Goal: Transaction & Acquisition: Purchase product/service

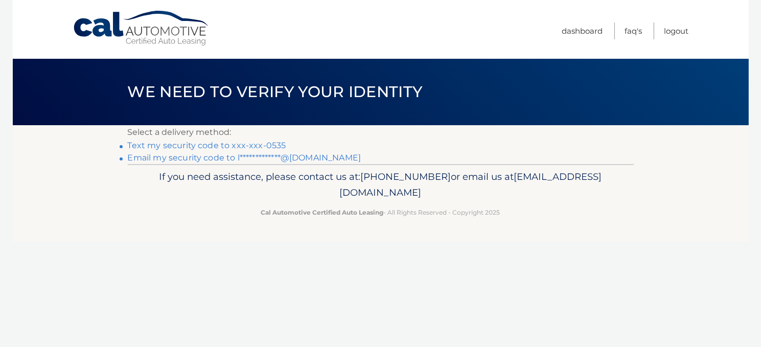
click at [263, 141] on link "Text my security code to xxx-xxx-0535" at bounding box center [207, 145] width 158 height 10
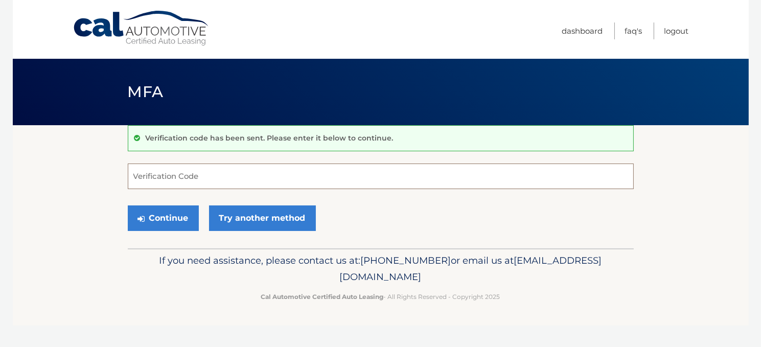
click at [271, 181] on input "Verification Code" at bounding box center [381, 176] width 506 height 26
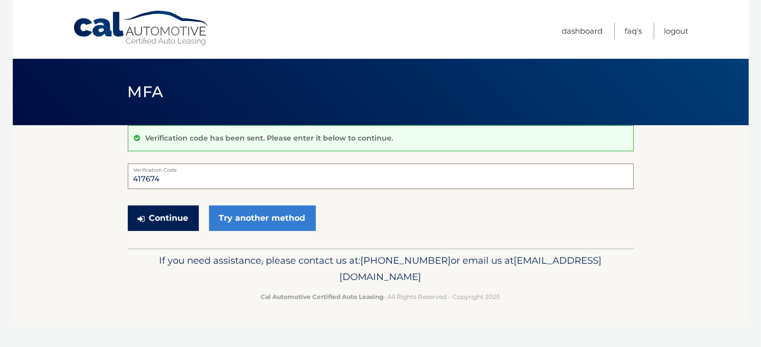
type input "417674"
click at [162, 215] on button "Continue" at bounding box center [163, 218] width 71 height 26
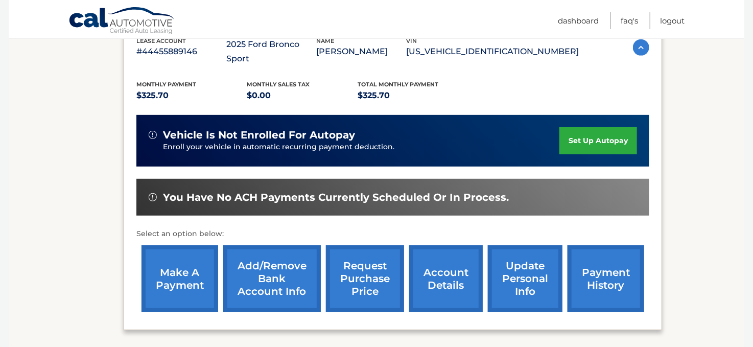
scroll to position [196, 0]
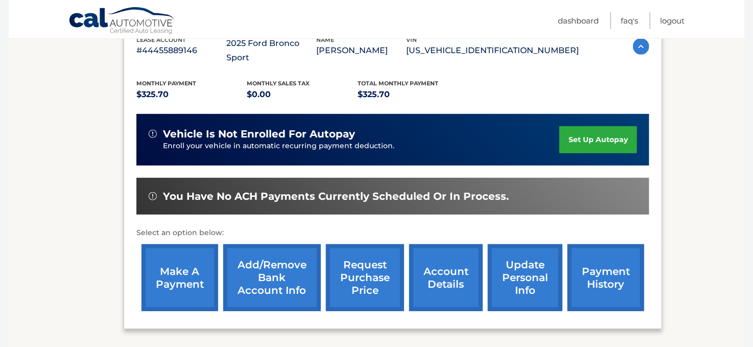
click at [158, 262] on link "make a payment" at bounding box center [179, 277] width 77 height 67
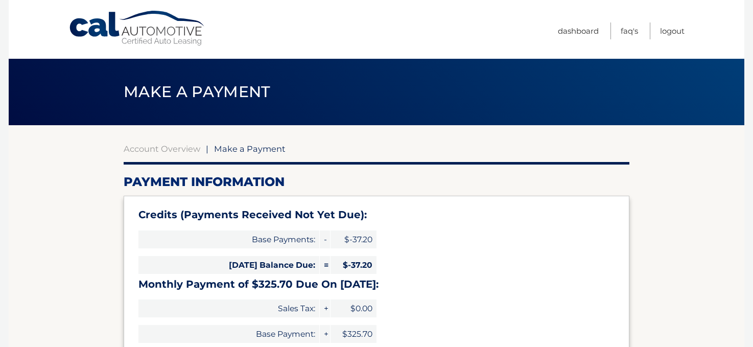
select select "NDYyNzQ1MzItNTUxYS00NmI4LTkzNmYtNjEyMTU4ZWFjNGZi"
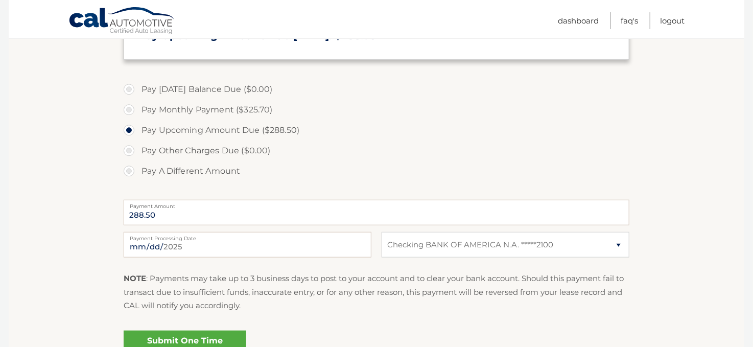
scroll to position [320, 0]
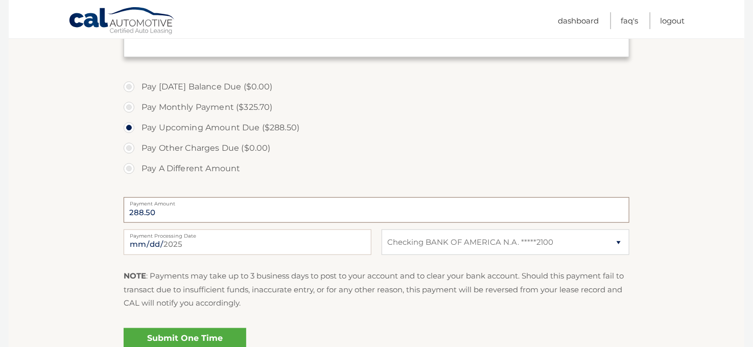
drag, startPoint x: 154, startPoint y: 212, endPoint x: 115, endPoint y: 212, distance: 39.3
click at [115, 212] on section "Account Overview | Make a Payment Payment Information Credits (Payments Receive…" at bounding box center [376, 90] width 735 height 571
click at [199, 212] on input "288.50" at bounding box center [377, 210] width 506 height 26
click at [132, 168] on label "Pay A Different Amount" at bounding box center [377, 168] width 506 height 20
click at [132, 168] on input "Pay A Different Amount" at bounding box center [133, 166] width 10 height 16
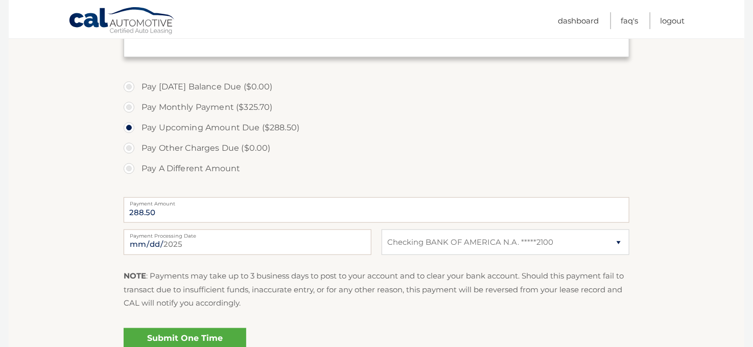
radio input "true"
type input "325.50"
click at [667, 173] on section "Account Overview | Make a Payment Payment Information Credits (Payments Receive…" at bounding box center [376, 90] width 735 height 571
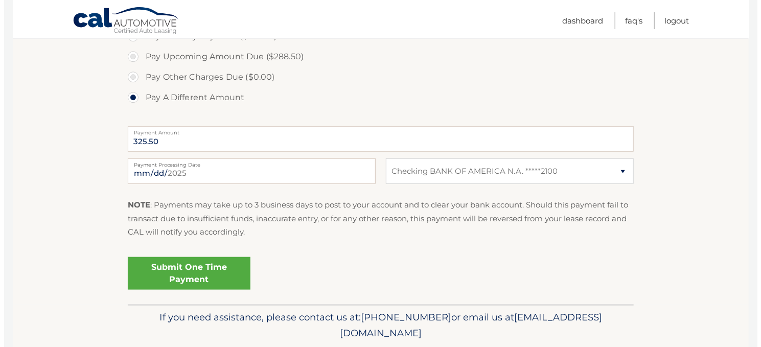
scroll to position [394, 0]
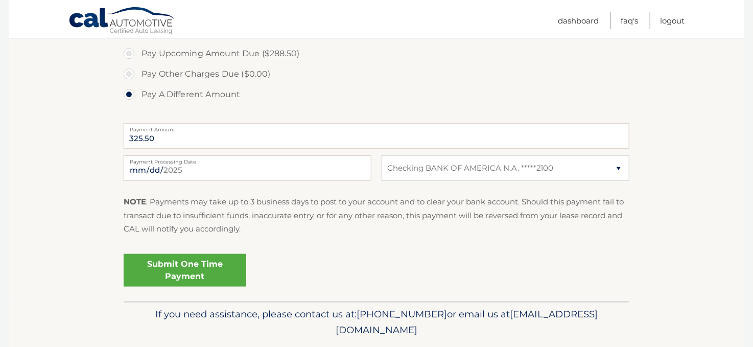
click at [175, 267] on link "Submit One Time Payment" at bounding box center [185, 270] width 123 height 33
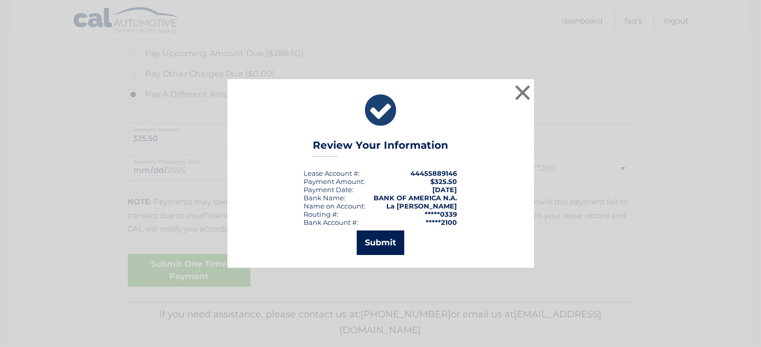
click at [368, 248] on button "Submit" at bounding box center [381, 242] width 48 height 25
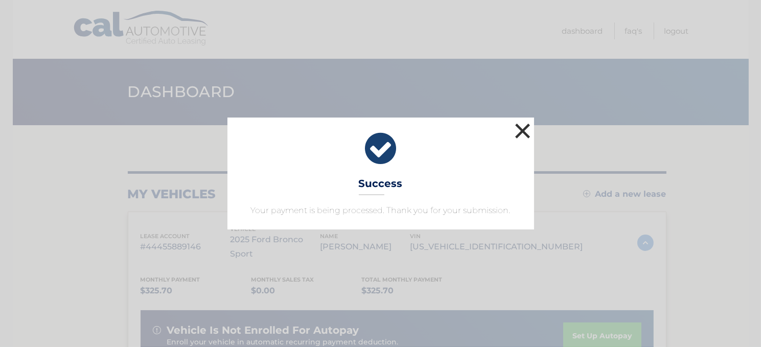
click at [523, 130] on button "×" at bounding box center [522, 131] width 20 height 20
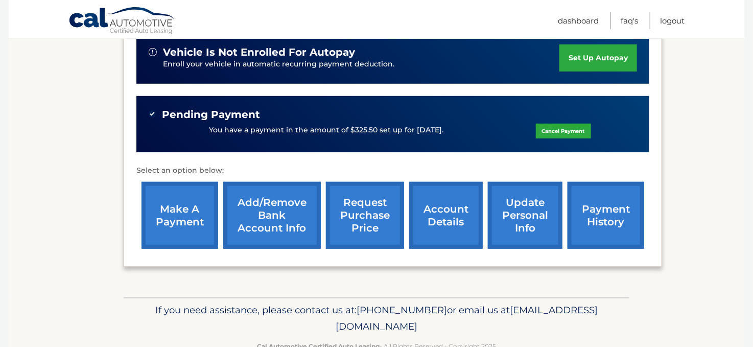
scroll to position [289, 0]
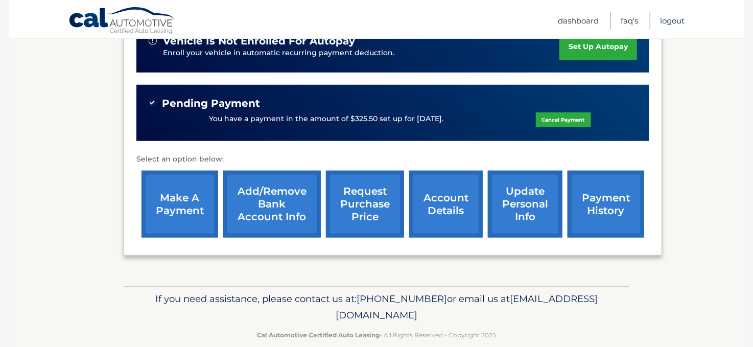
click at [680, 16] on link "Logout" at bounding box center [672, 20] width 25 height 17
